Goal: Task Accomplishment & Management: Manage account settings

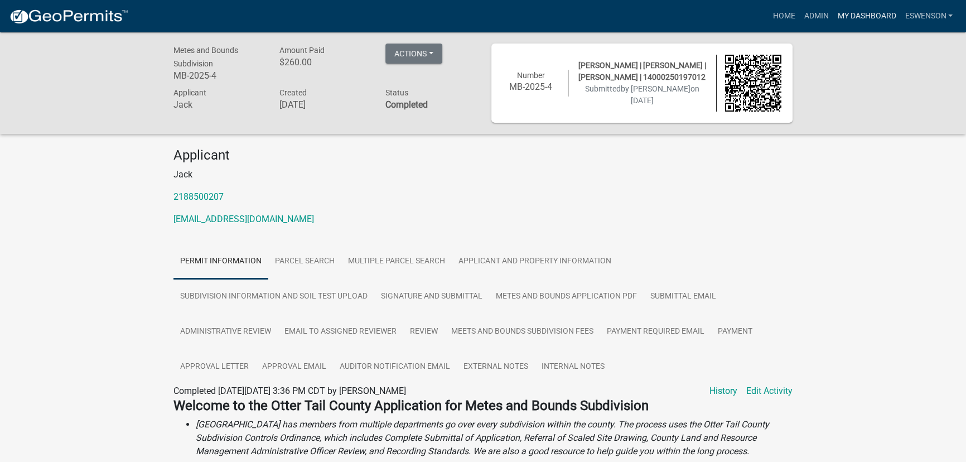
click at [846, 11] on link "My Dashboard" at bounding box center [866, 16] width 67 height 21
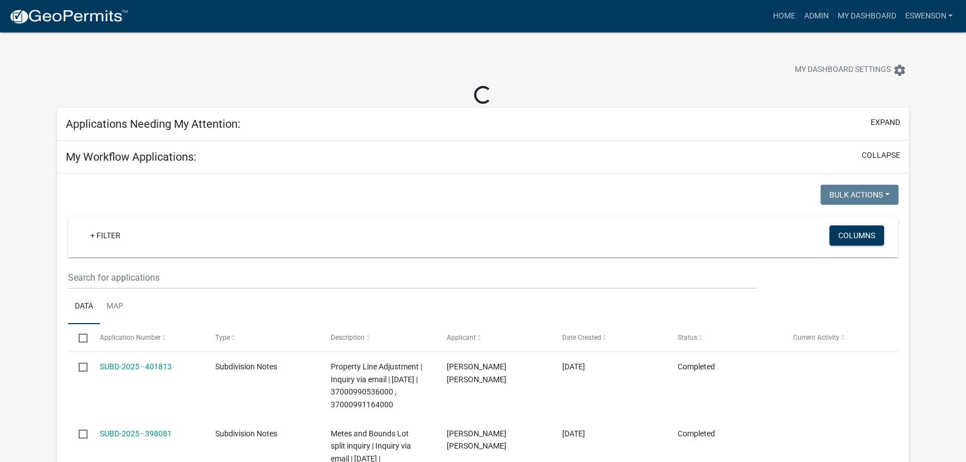
select select "3: 100"
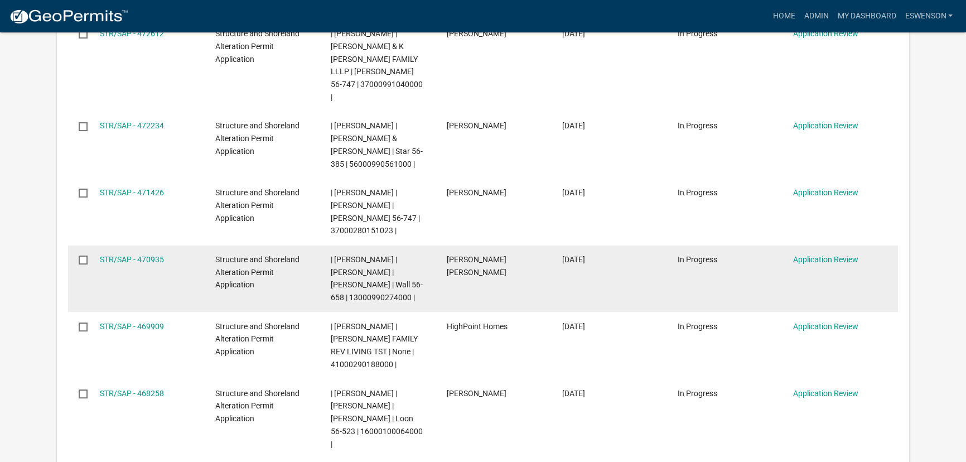
scroll to position [456, 0]
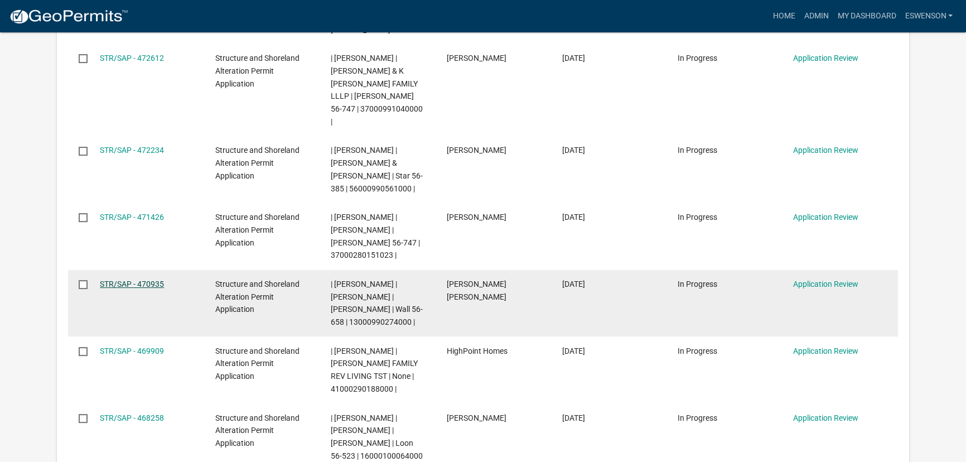
click at [138, 279] on link "STR/SAP - 470935" at bounding box center [132, 283] width 64 height 9
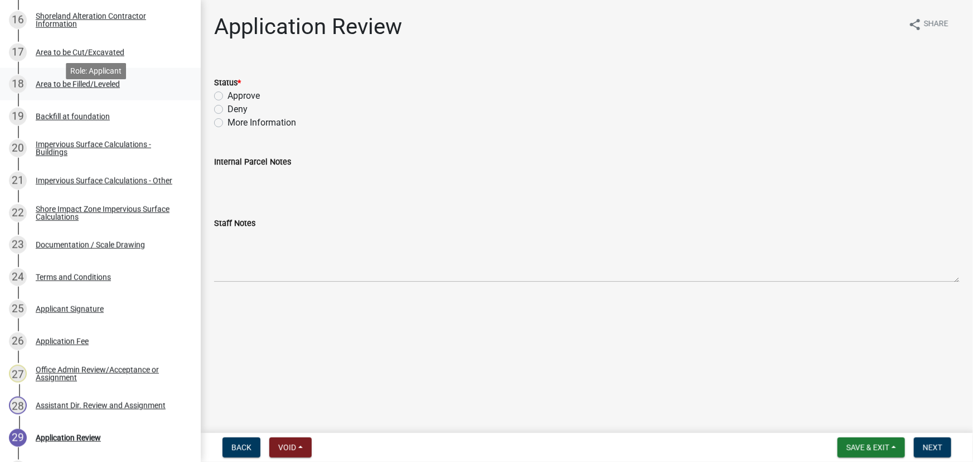
scroll to position [659, 0]
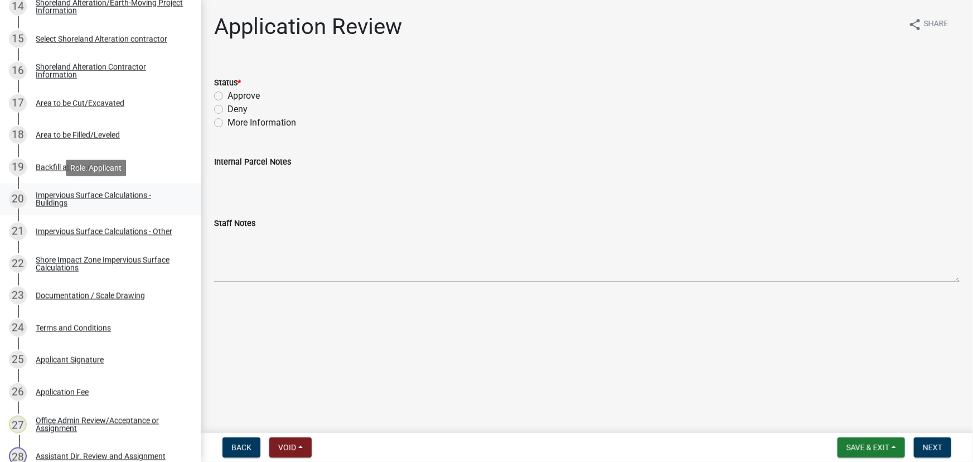
click at [104, 195] on div "Impervious Surface Calculations - Buildings" at bounding box center [109, 199] width 147 height 16
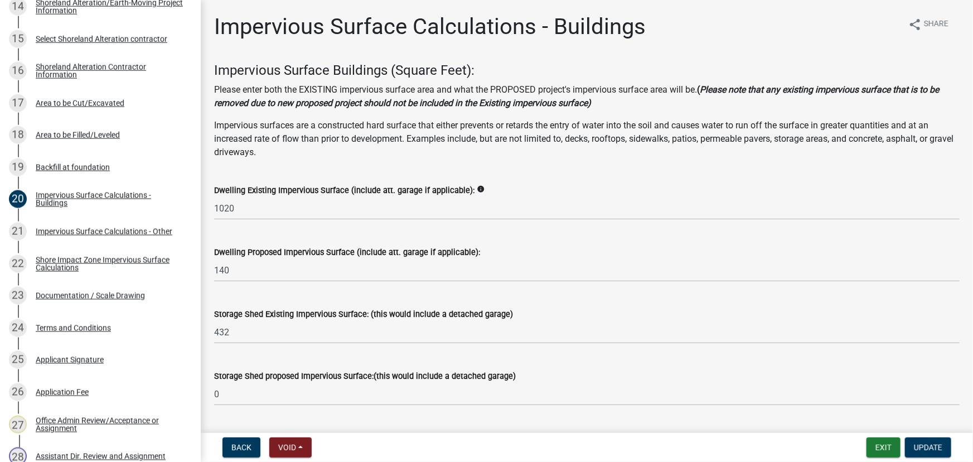
scroll to position [50, 0]
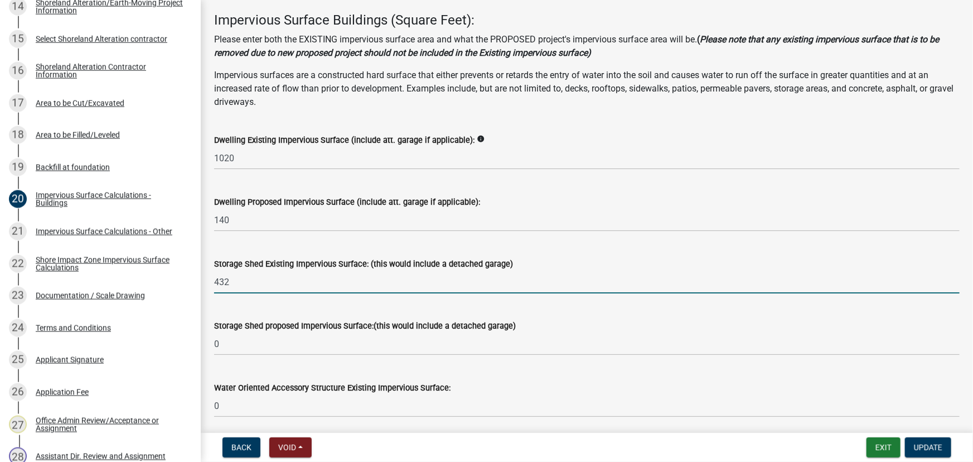
click at [254, 284] on input "432" at bounding box center [587, 282] width 746 height 23
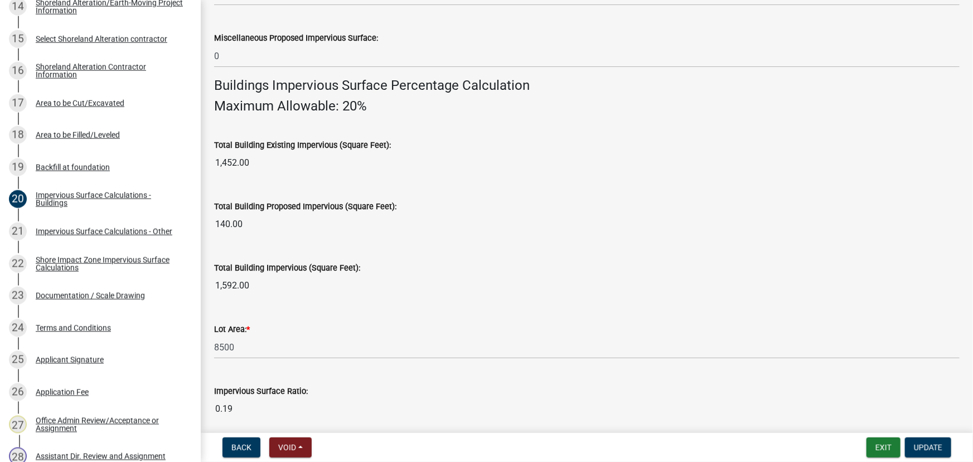
type input "478"
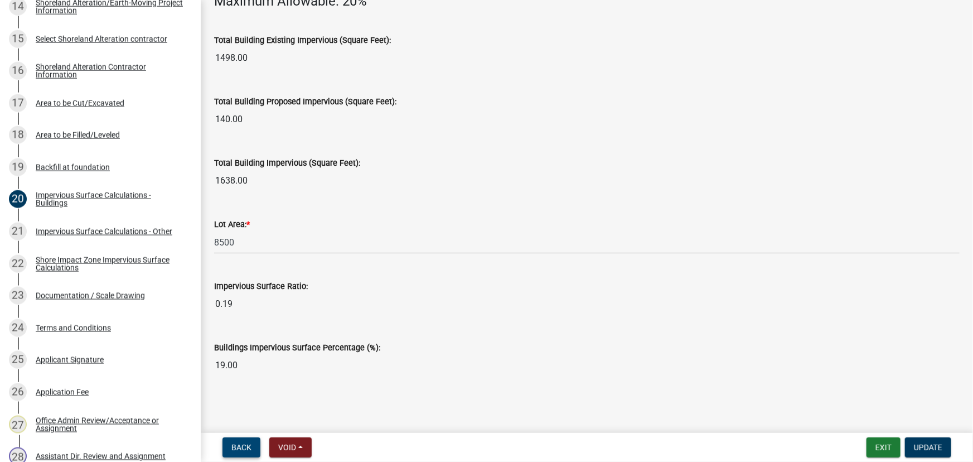
scroll to position [815, 0]
click at [939, 446] on span "Update" at bounding box center [928, 447] width 28 height 9
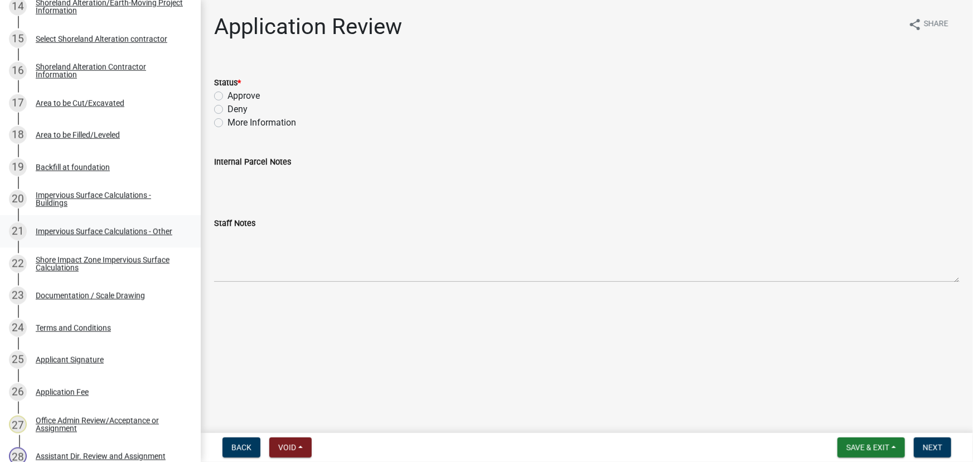
click at [125, 234] on div "Impervious Surface Calculations - Other" at bounding box center [104, 232] width 137 height 8
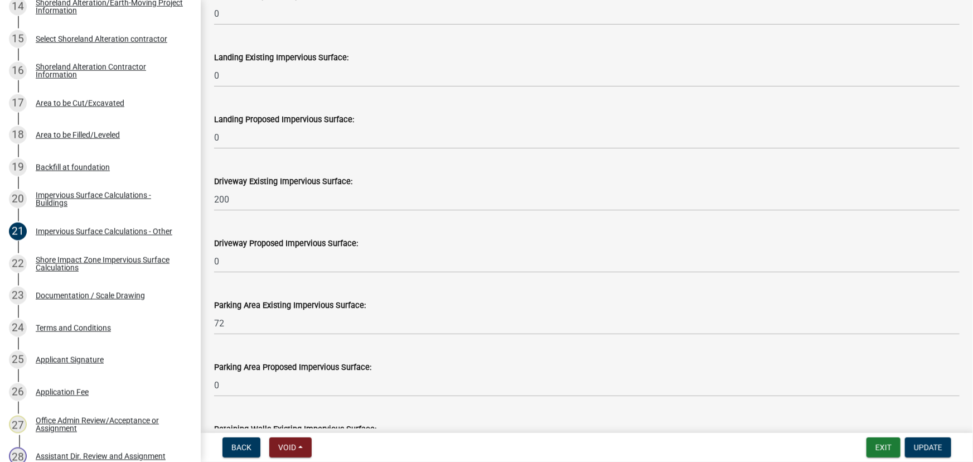
scroll to position [453, 0]
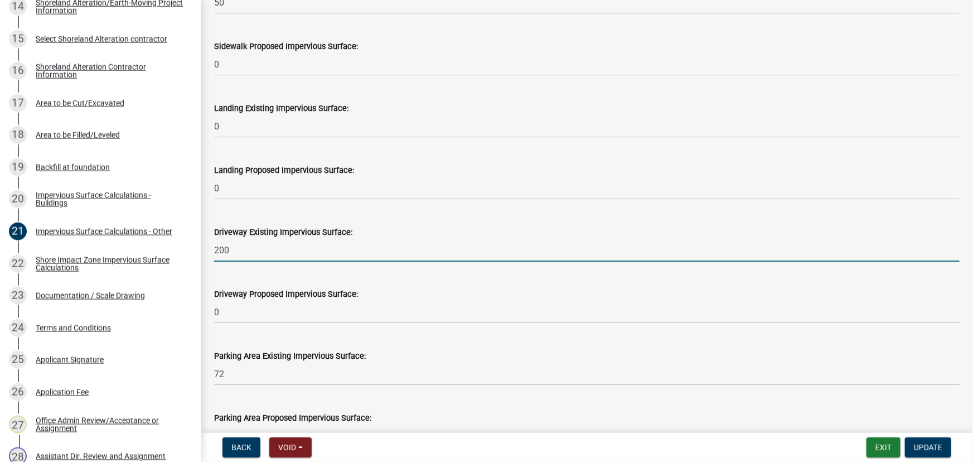
click at [269, 250] on input "200" at bounding box center [587, 250] width 746 height 23
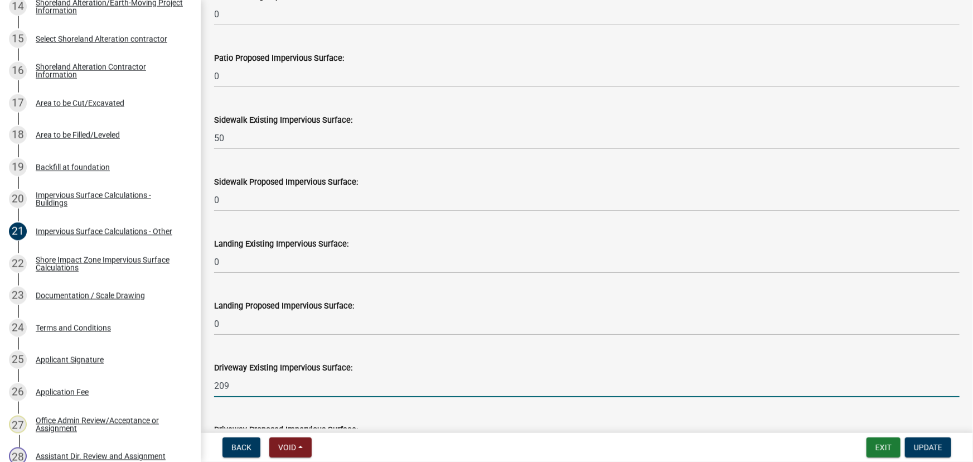
scroll to position [301, 0]
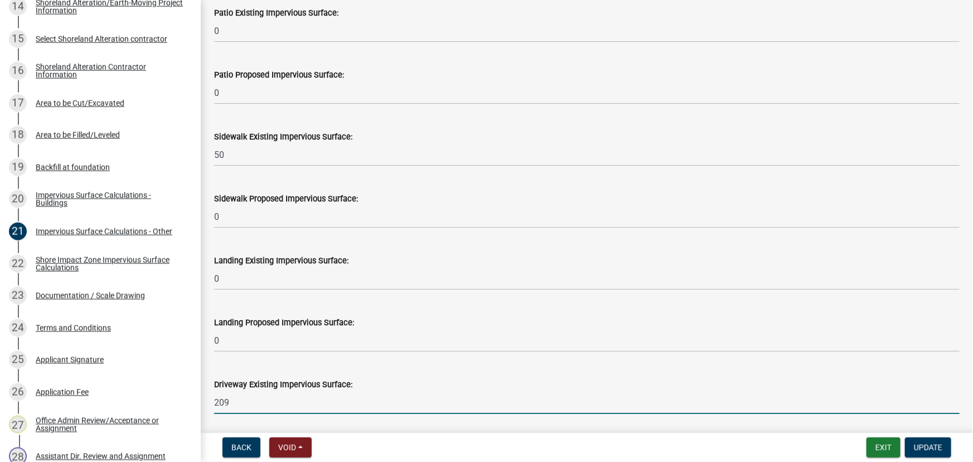
type input "209"
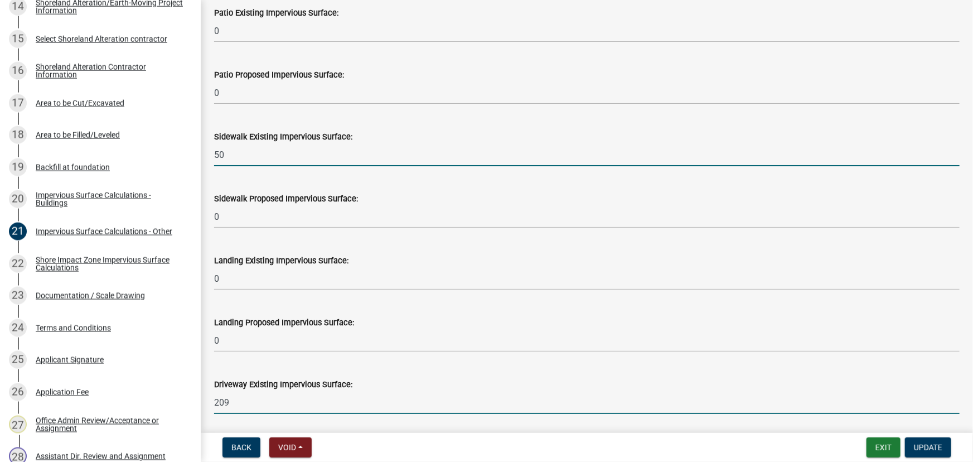
click at [234, 152] on input "50" at bounding box center [587, 154] width 746 height 23
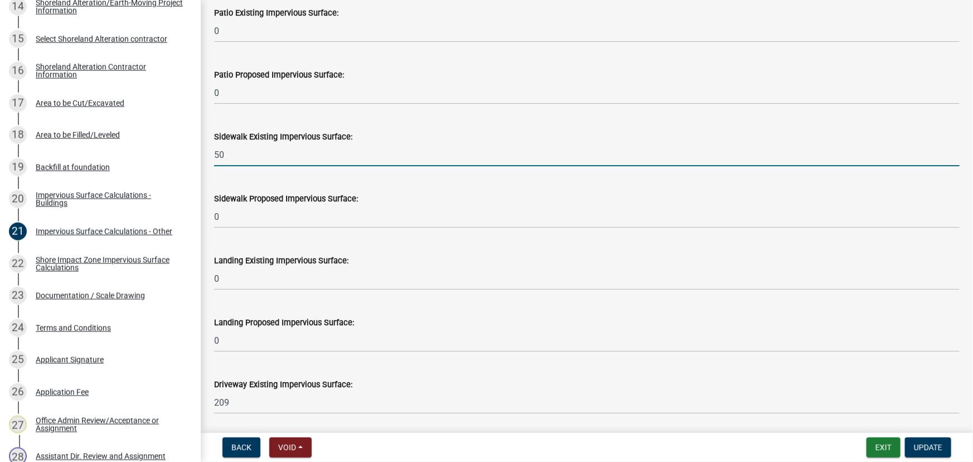
click at [234, 152] on input "50" at bounding box center [587, 154] width 746 height 23
type input "220"
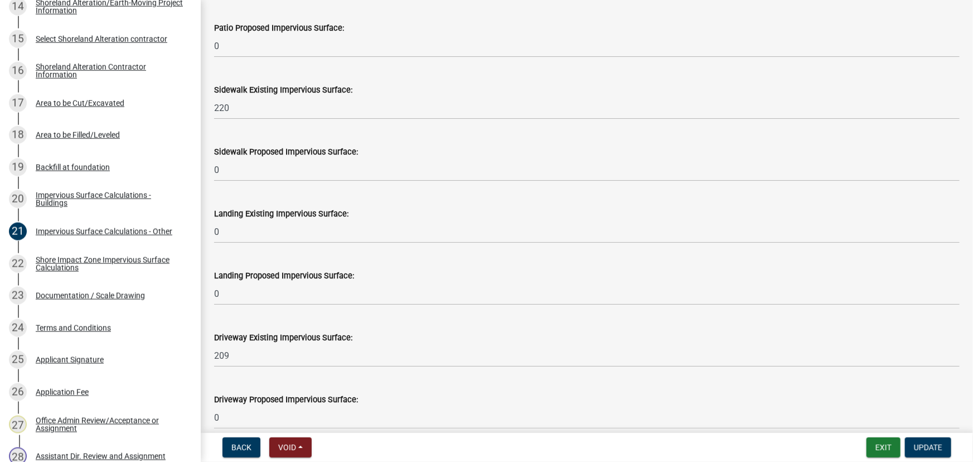
scroll to position [297, 0]
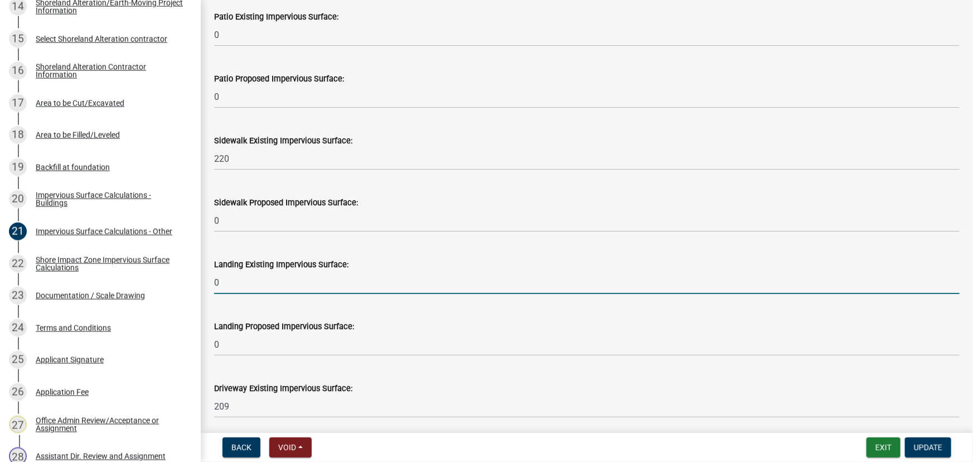
click at [280, 277] on input "0" at bounding box center [587, 282] width 746 height 23
type input "54"
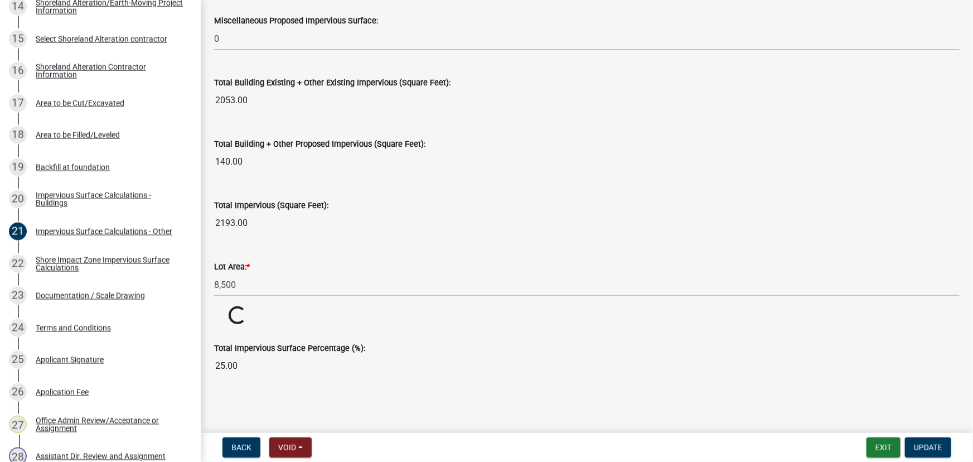
scroll to position [1223, 0]
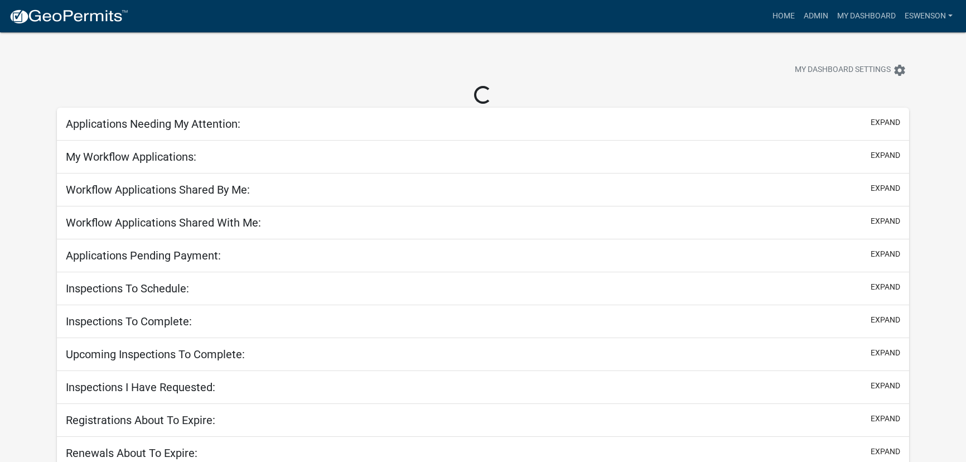
select select "3: 100"
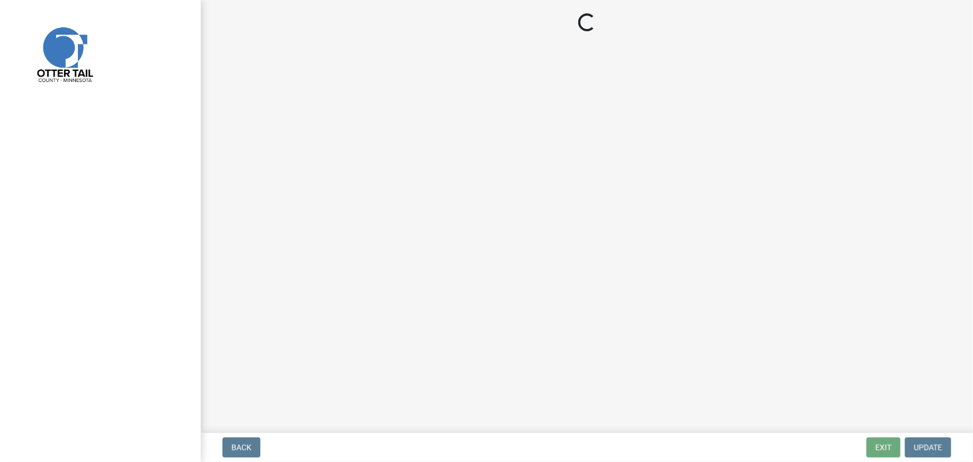
select select "710d5f49-2663-4e73-9718-d0c4e189f5ed"
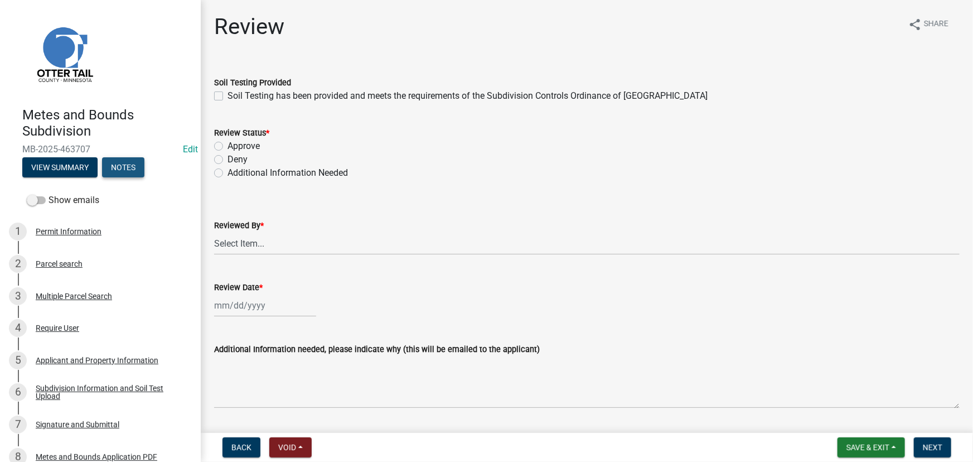
click at [115, 174] on button "Notes" at bounding box center [123, 167] width 42 height 20
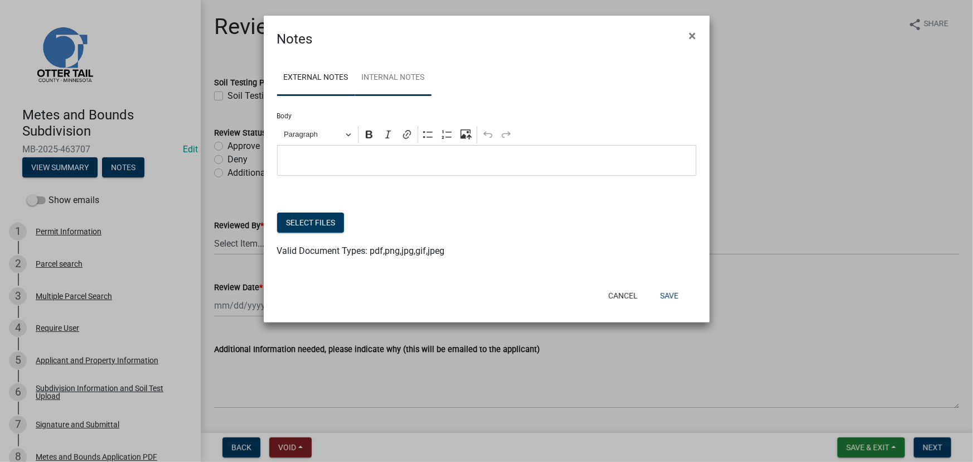
click at [416, 86] on link "Internal Notes" at bounding box center [393, 78] width 76 height 36
click at [674, 39] on div "Notes ×" at bounding box center [487, 32] width 446 height 33
click at [690, 33] on span "×" at bounding box center [692, 36] width 7 height 16
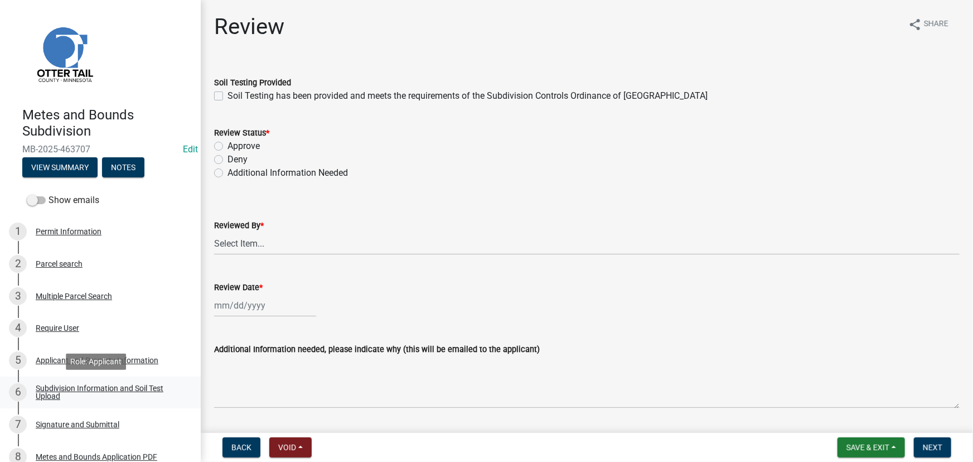
click at [106, 382] on link "6 Subdivision Information and Soil Test Upload" at bounding box center [100, 392] width 201 height 32
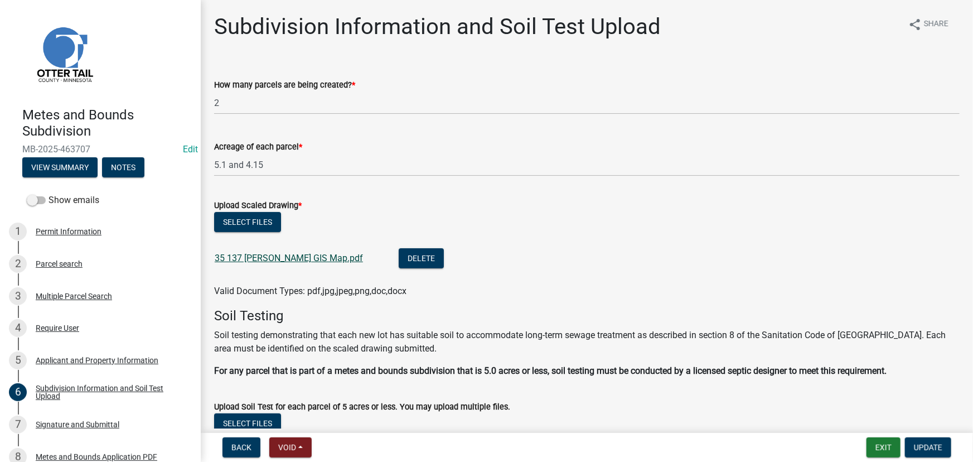
click at [296, 254] on link "35 137 [PERSON_NAME] GIS Map.pdf" at bounding box center [289, 258] width 148 height 11
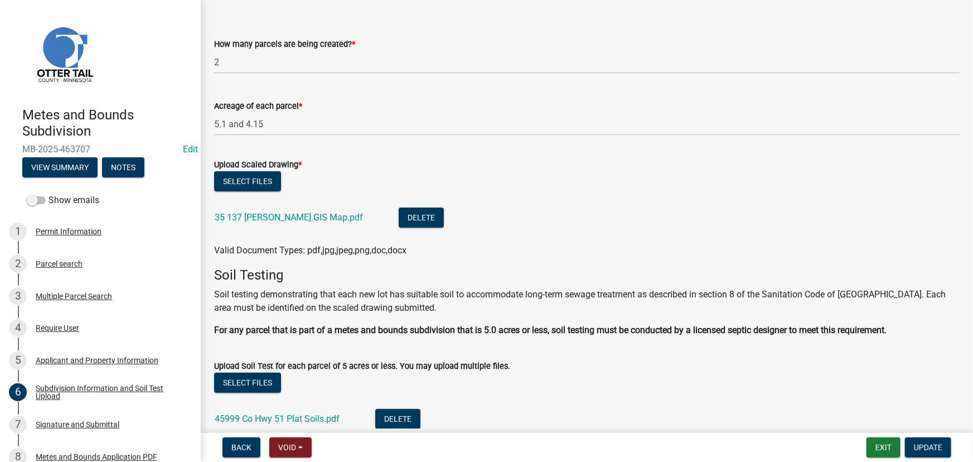
scroll to position [224, 0]
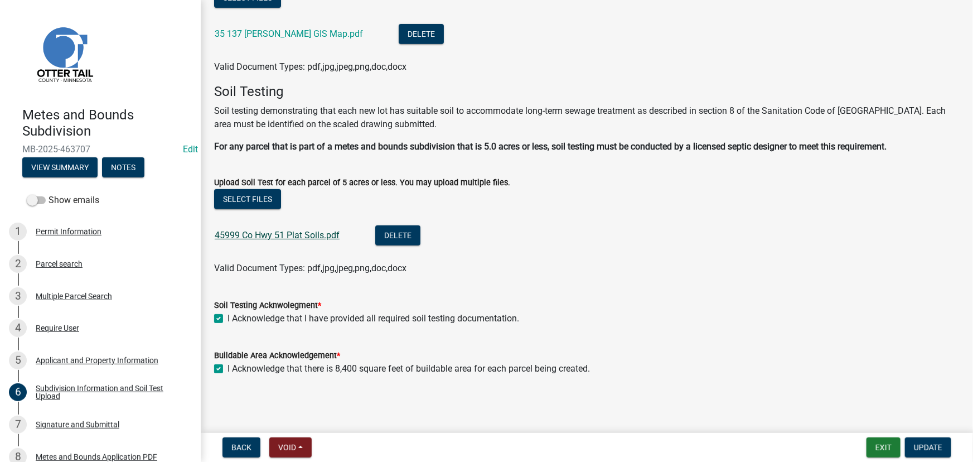
click at [324, 236] on link "45999 Co Hwy 51 Plat Soils.pdf" at bounding box center [277, 235] width 125 height 11
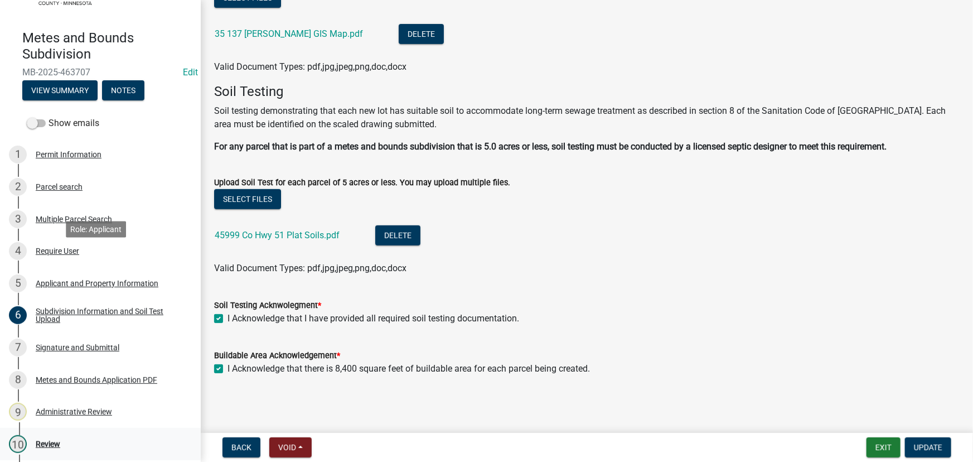
scroll to position [185, 0]
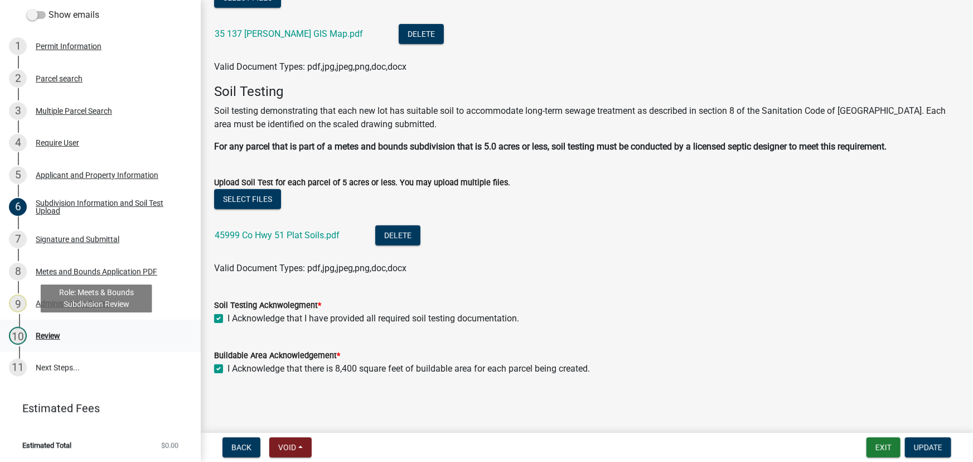
click at [55, 344] on link "10 Review" at bounding box center [100, 336] width 201 height 32
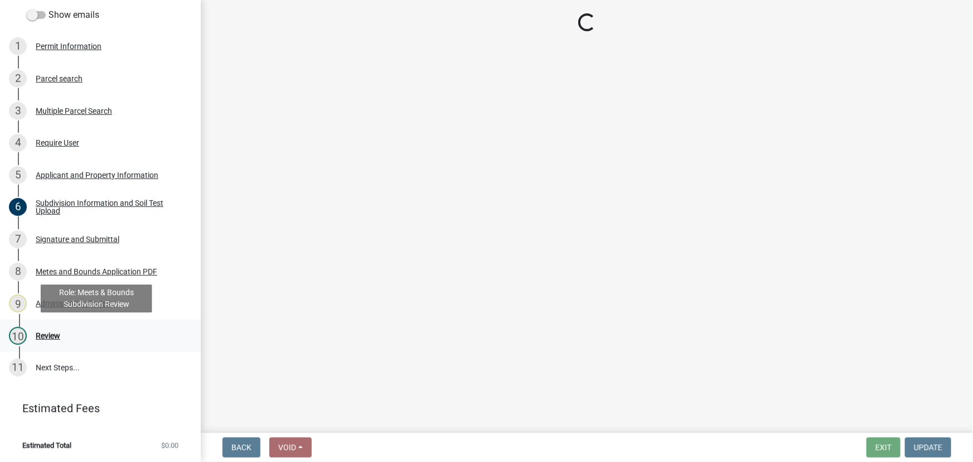
scroll to position [0, 0]
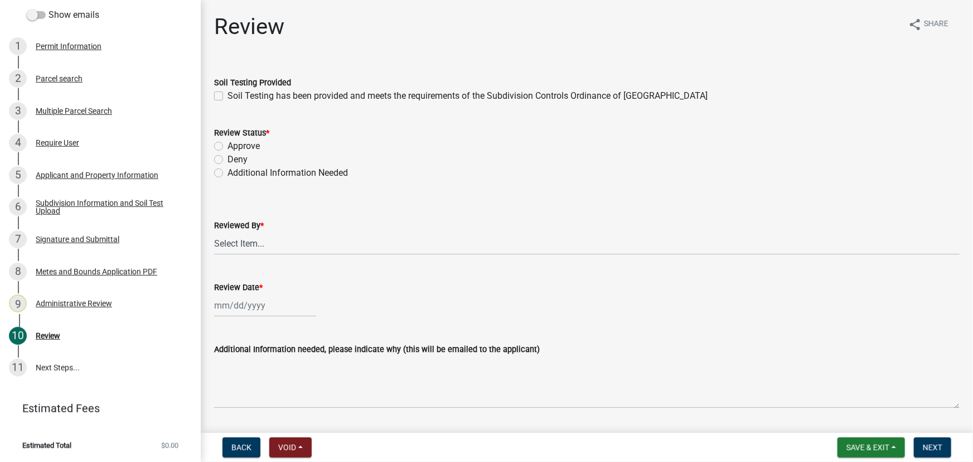
click at [268, 171] on label "Additional Information Needed" at bounding box center [288, 172] width 120 height 13
click at [235, 171] on input "Additional Information Needed" at bounding box center [231, 169] width 7 height 7
radio input "true"
click at [241, 239] on select "Select Item... Chris LeClair Amy Busko Emma Swenson Samantha Meyeraan Tara Jeff…" at bounding box center [587, 243] width 746 height 23
click at [214, 232] on select "Select Item... Chris LeClair Amy Busko Emma Swenson Samantha Meyeraan Tara Jeff…" at bounding box center [587, 243] width 746 height 23
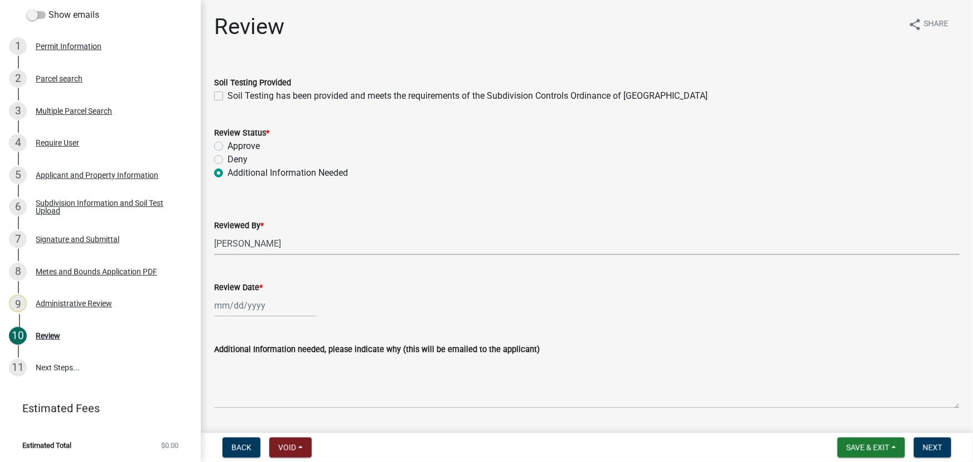
select select "2c545579-1fdf-4a91-a70a-71459d38fef0"
click at [260, 310] on div at bounding box center [265, 305] width 102 height 23
select select "9"
select select "2025"
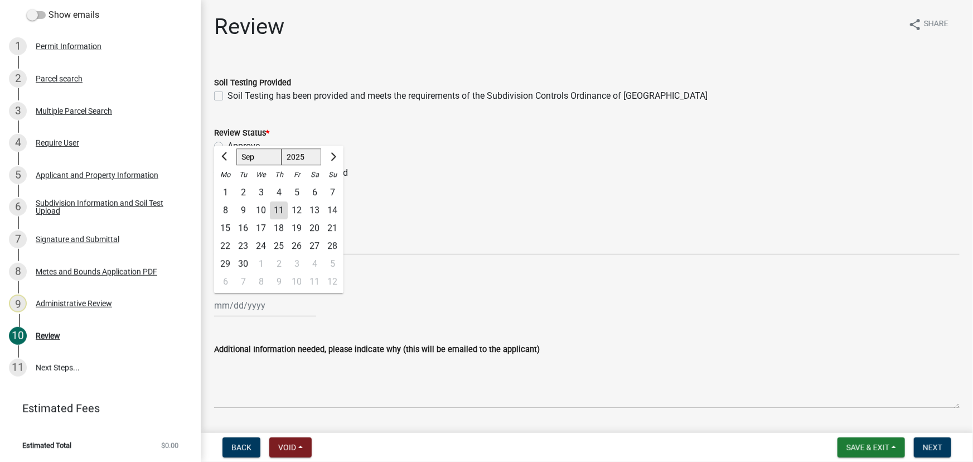
click at [278, 214] on div "11" at bounding box center [279, 210] width 18 height 18
type input "09/11/2025"
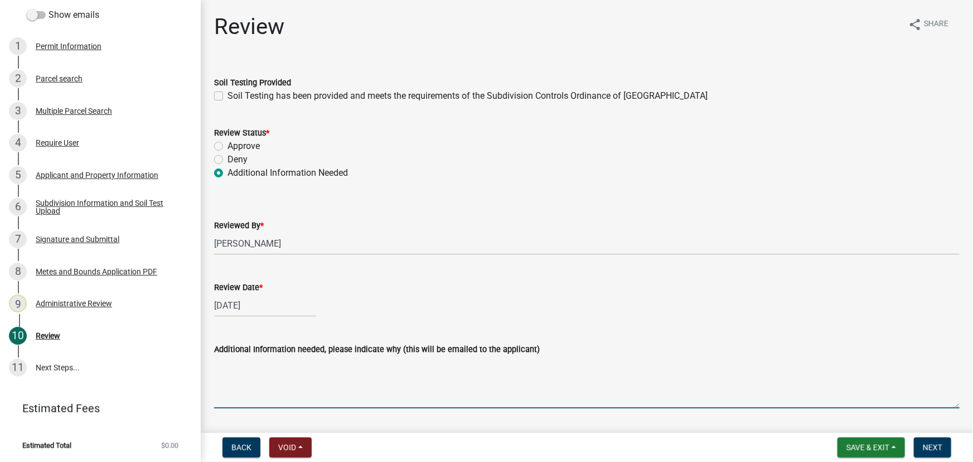
click at [273, 375] on textarea "Additional Information needed, please indicate why (this will be emailed to the…" at bounding box center [587, 382] width 746 height 52
type textarea "We need a signed survey attached please"
click at [943, 448] on button "Next" at bounding box center [932, 447] width 37 height 20
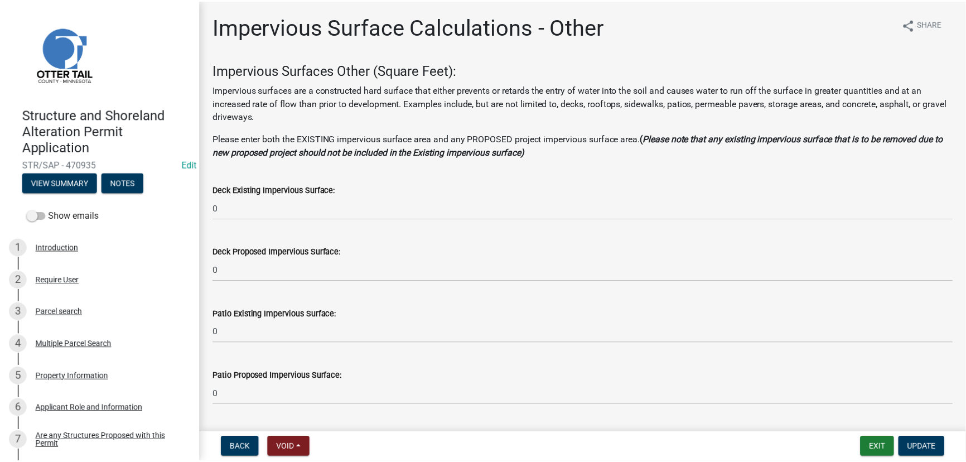
scroll to position [1223, 0]
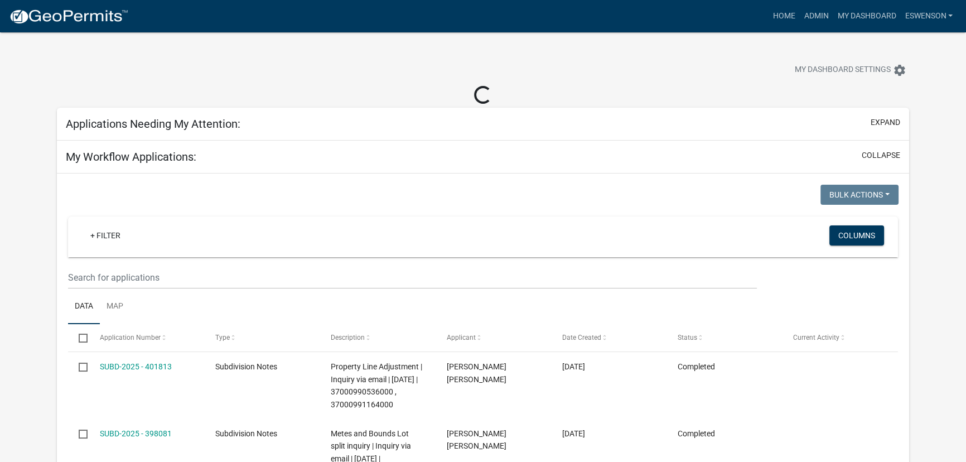
select select "3: 100"
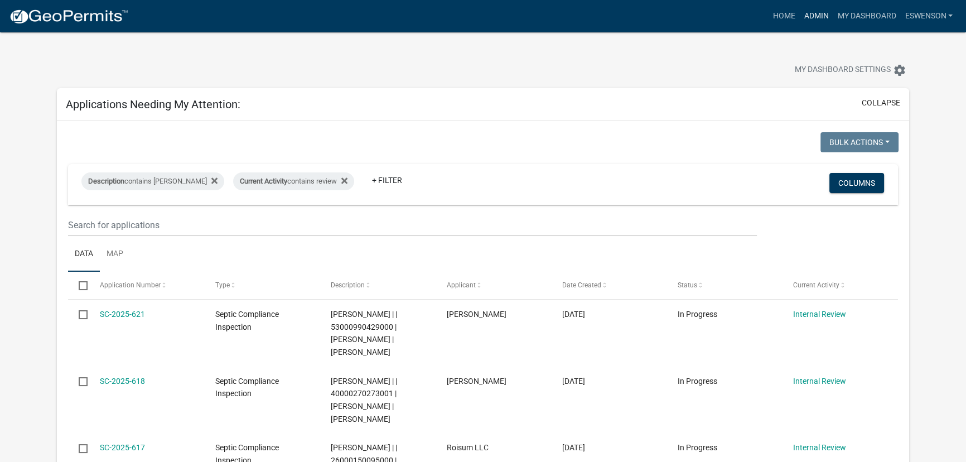
click at [814, 20] on link "Admin" at bounding box center [815, 16] width 33 height 21
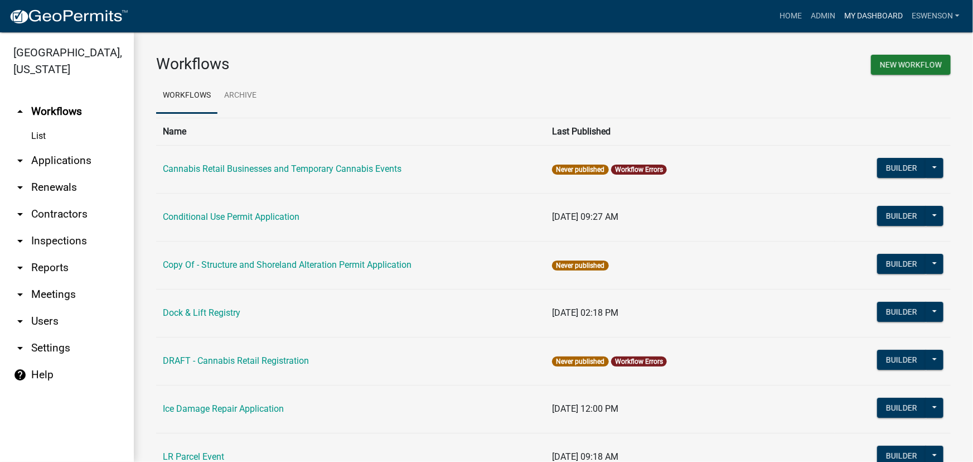
click at [875, 9] on link "My Dashboard" at bounding box center [873, 16] width 67 height 21
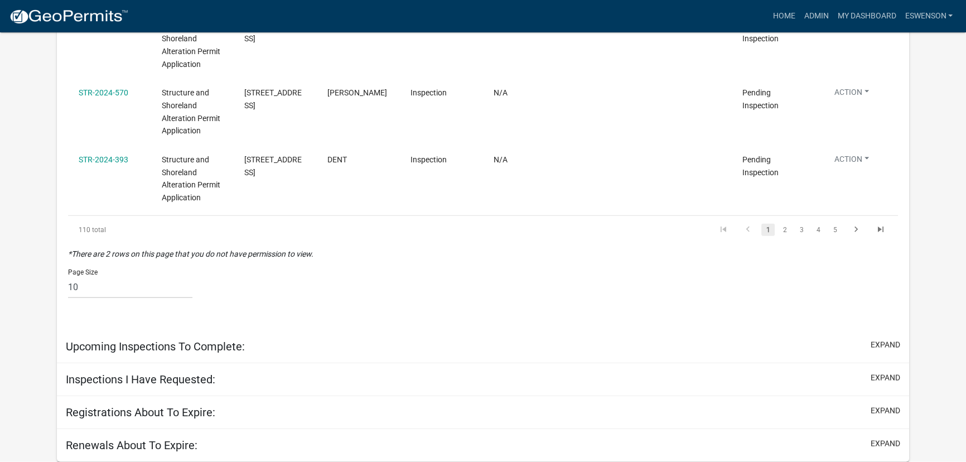
select select "3: 100"
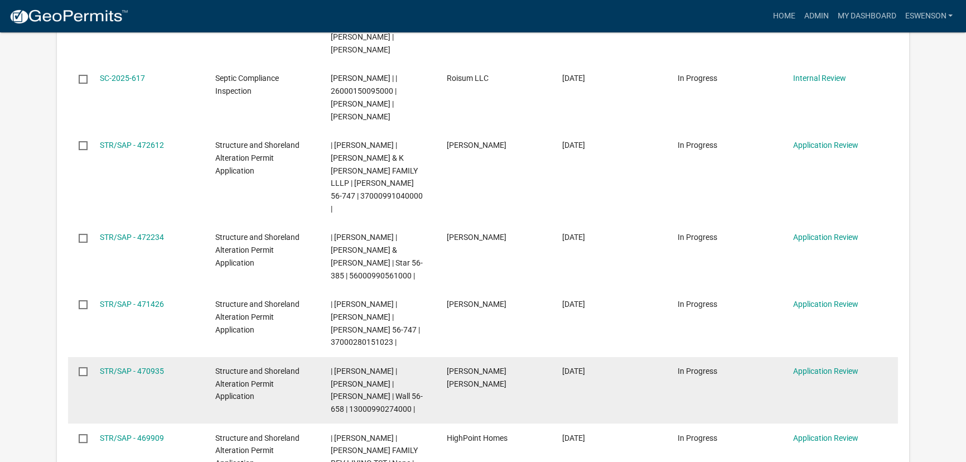
scroll to position [398, 0]
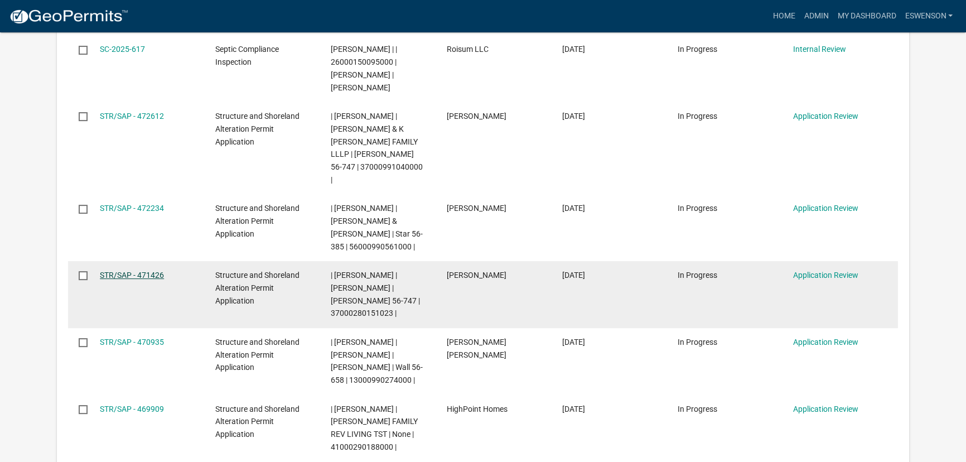
click at [122, 271] on link "STR/SAP - 471426" at bounding box center [132, 275] width 64 height 9
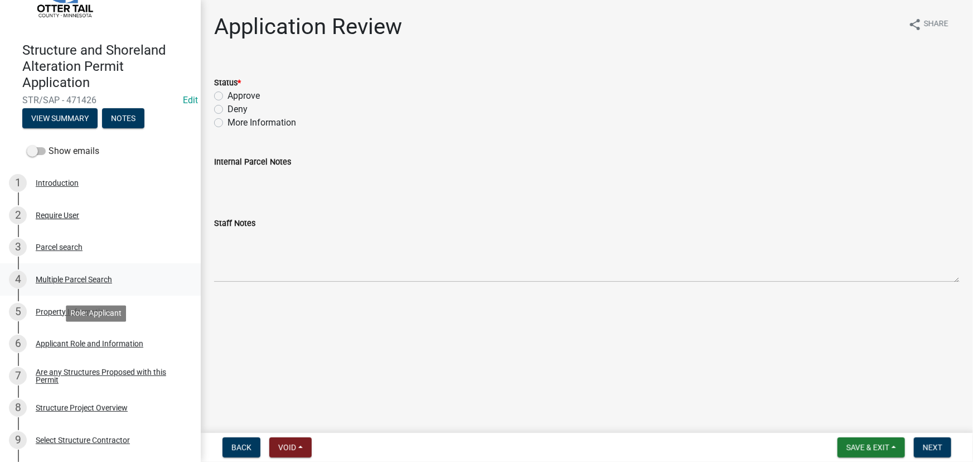
scroll to position [152, 0]
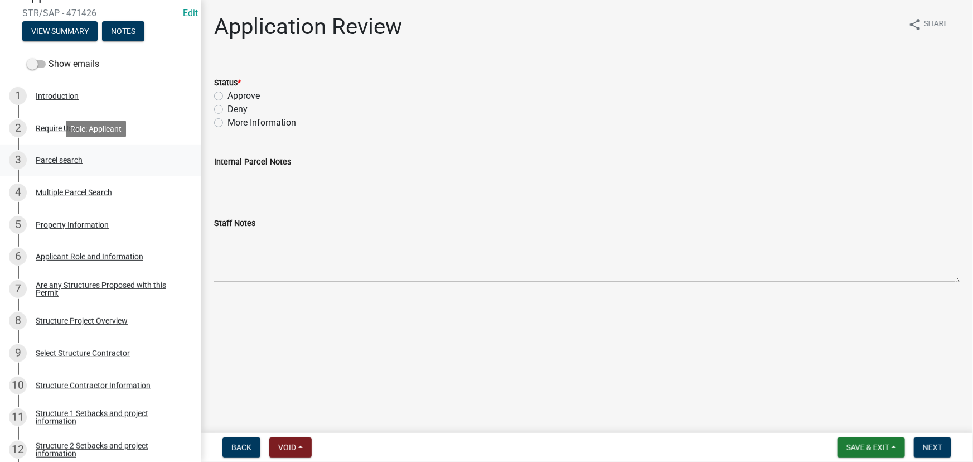
click at [56, 154] on div "3 Parcel search" at bounding box center [96, 160] width 174 height 18
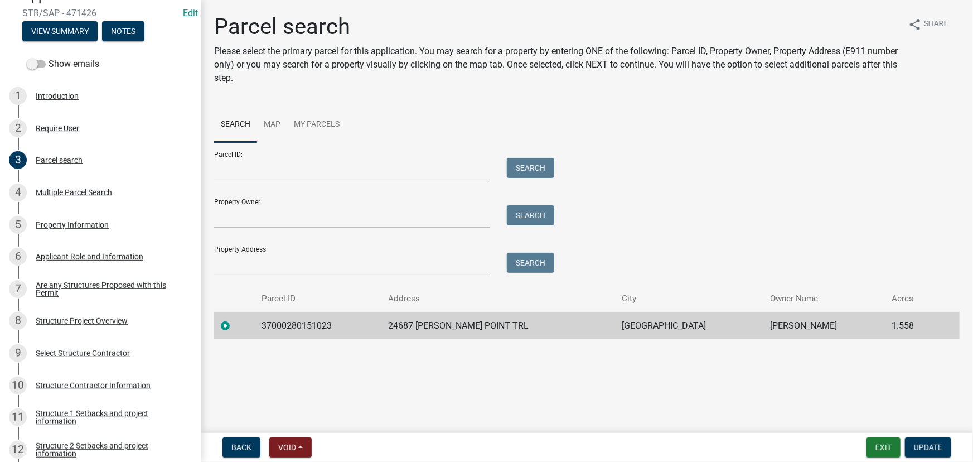
click at [285, 329] on td "37000280151023" at bounding box center [318, 325] width 127 height 27
copy td "37000280151023"
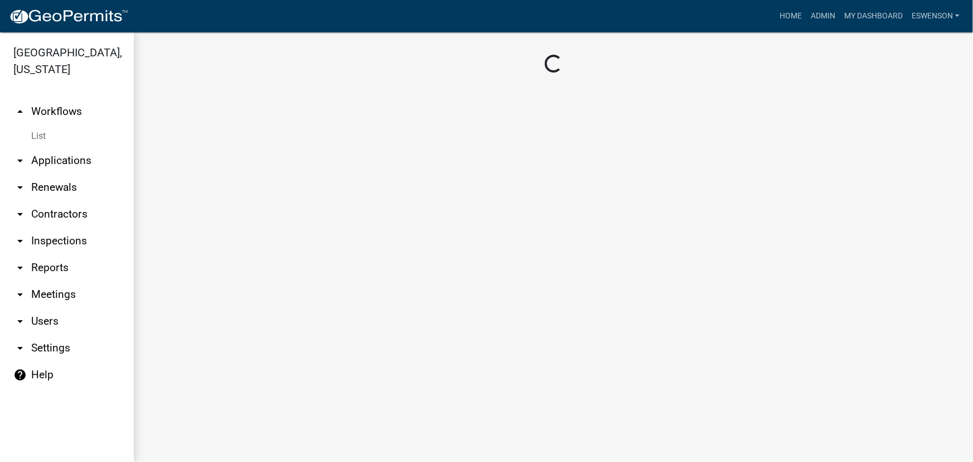
drag, startPoint x: 55, startPoint y: 162, endPoint x: 102, endPoint y: 169, distance: 46.9
click at [55, 162] on link "arrow_drop_down Applications" at bounding box center [67, 160] width 134 height 27
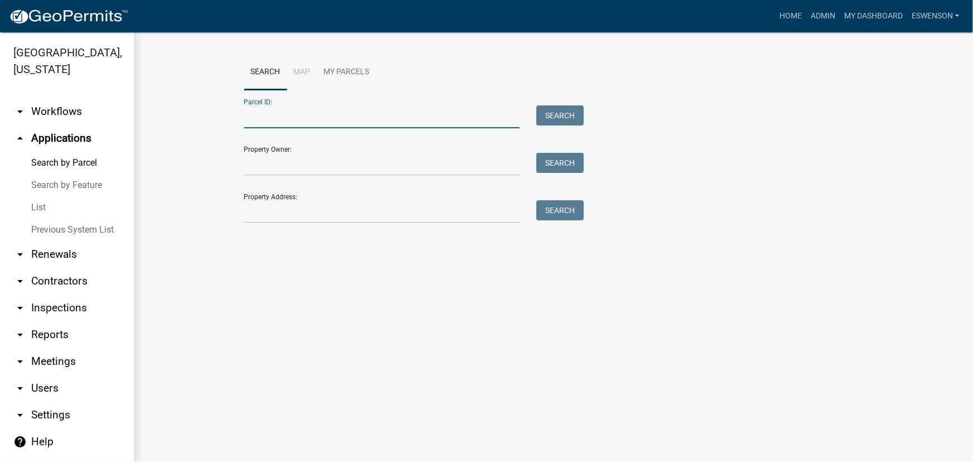
paste input "37000280151023"
click at [552, 122] on button "Search" at bounding box center [560, 115] width 47 height 20
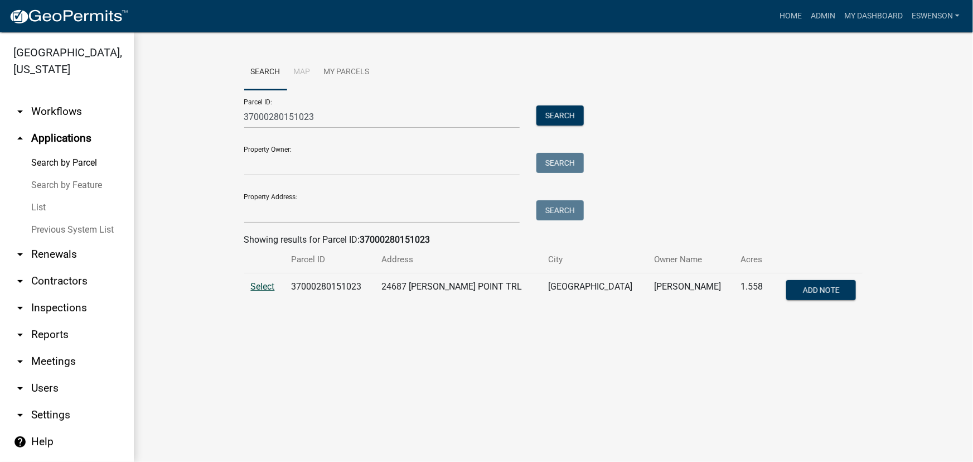
click at [253, 284] on span "Select" at bounding box center [263, 286] width 24 height 11
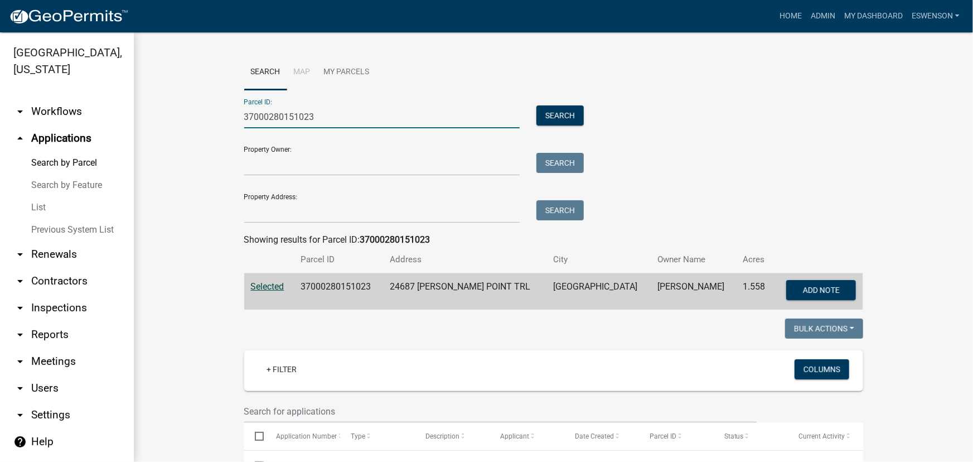
click at [306, 116] on input "37000280151023" at bounding box center [382, 116] width 276 height 23
paste input "56000990561000"
type input "56000990561000"
click at [545, 118] on button "Search" at bounding box center [560, 115] width 47 height 20
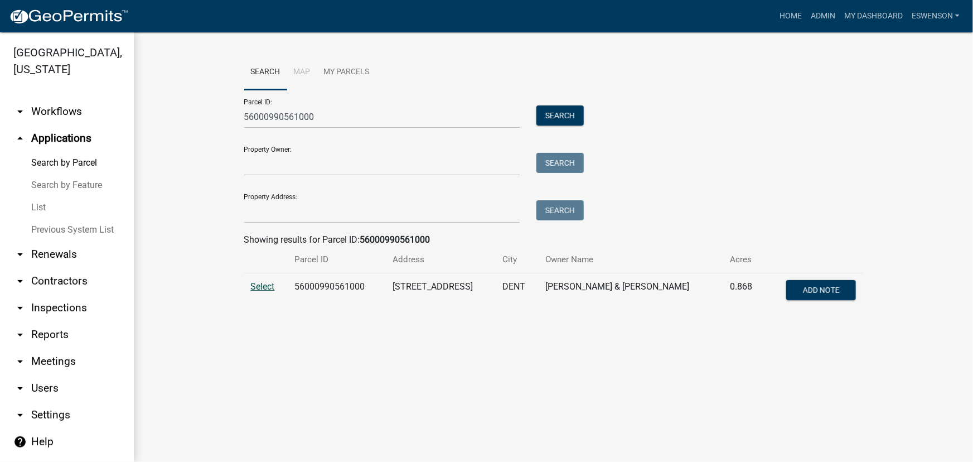
click at [263, 284] on span "Select" at bounding box center [263, 286] width 24 height 11
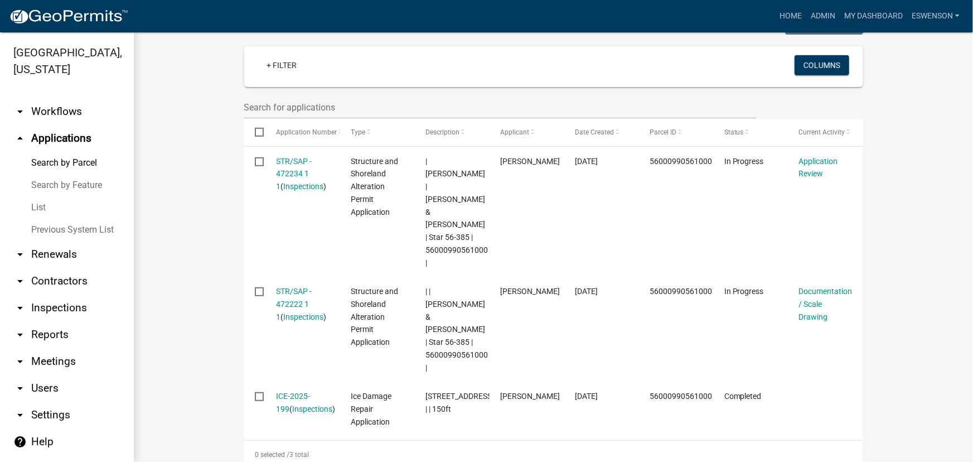
scroll to position [355, 0]
